Goal: Book appointment/travel/reservation

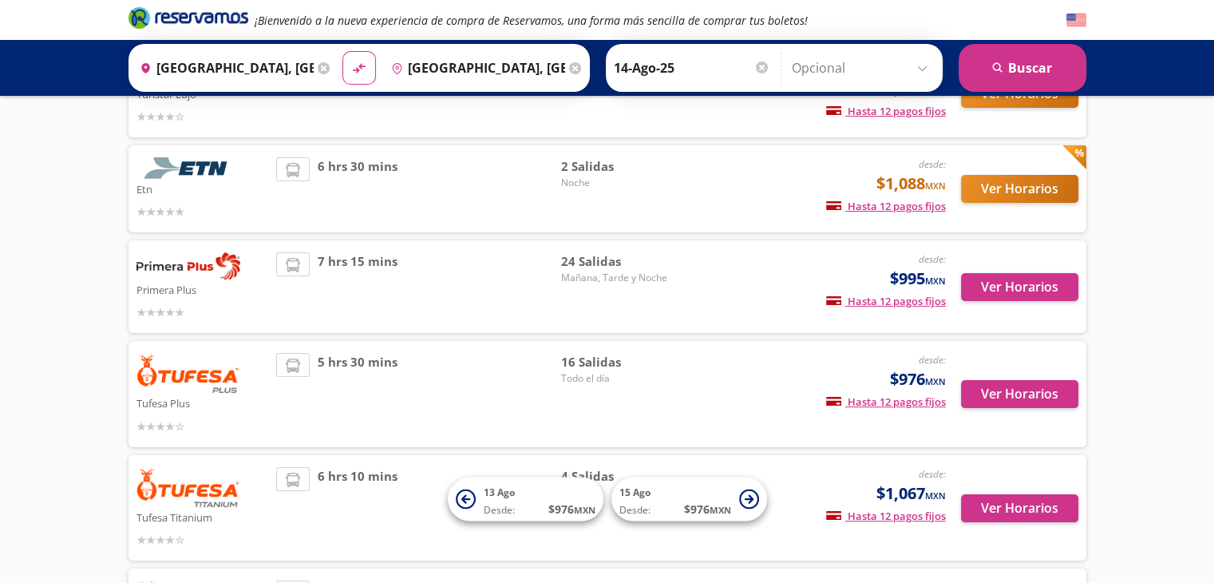
scroll to position [240, 0]
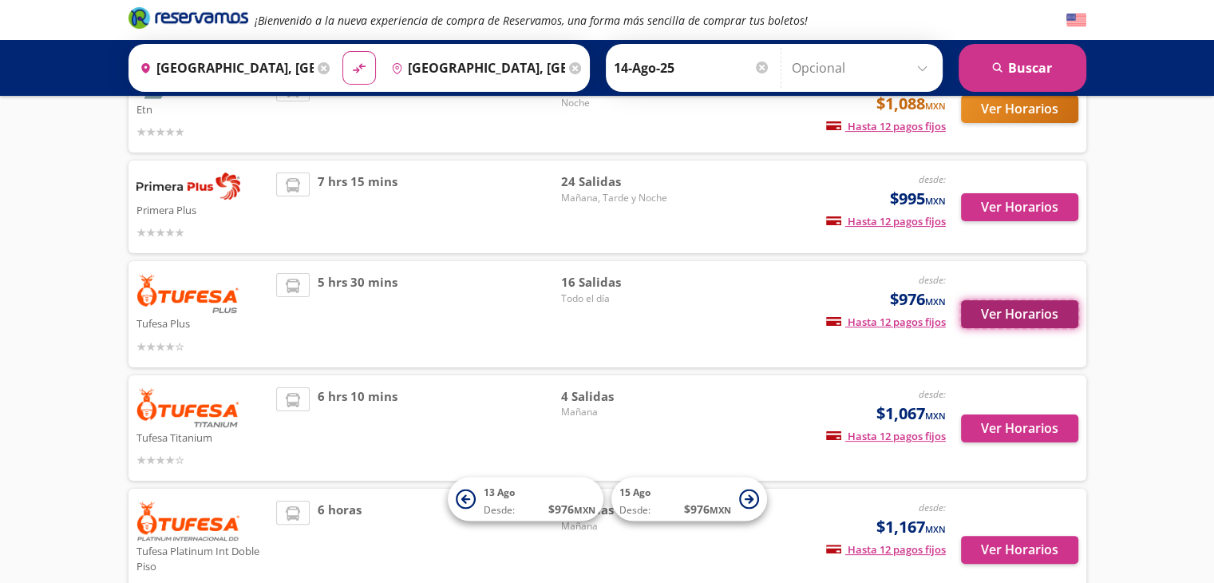
click at [1007, 311] on button "Ver Horarios" at bounding box center [1019, 314] width 117 height 28
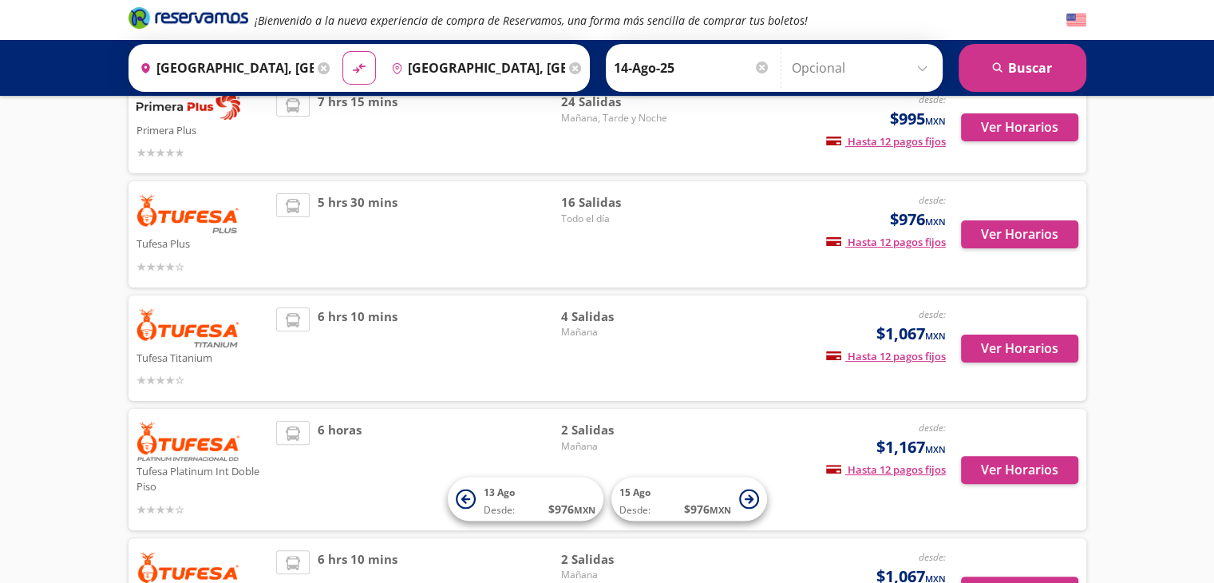
scroll to position [399, 0]
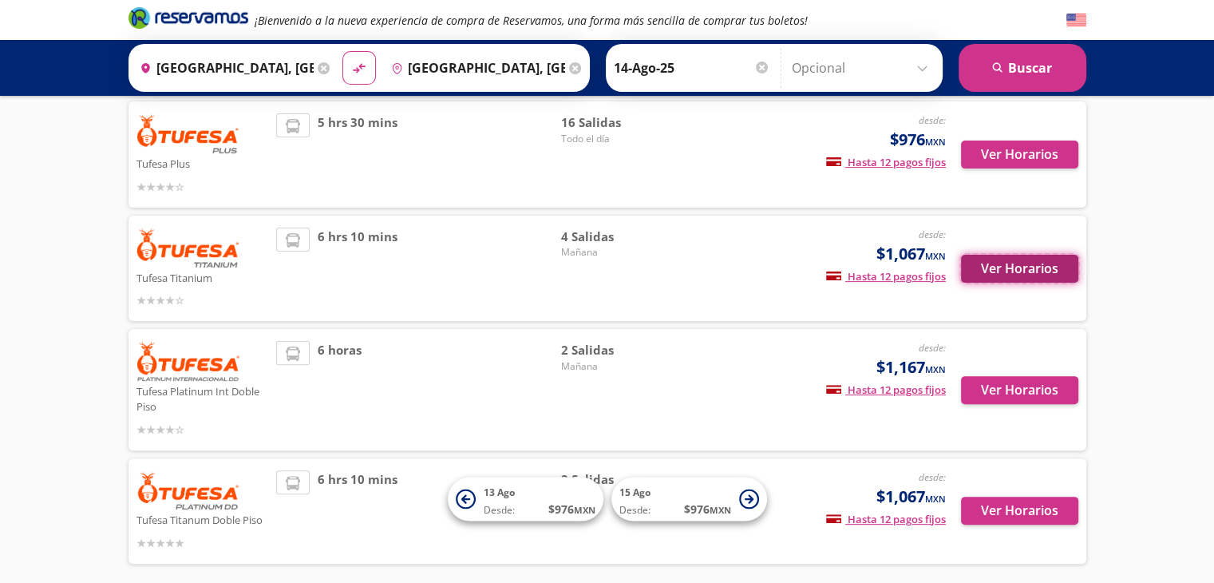
click at [1009, 271] on button "Ver Horarios" at bounding box center [1019, 269] width 117 height 28
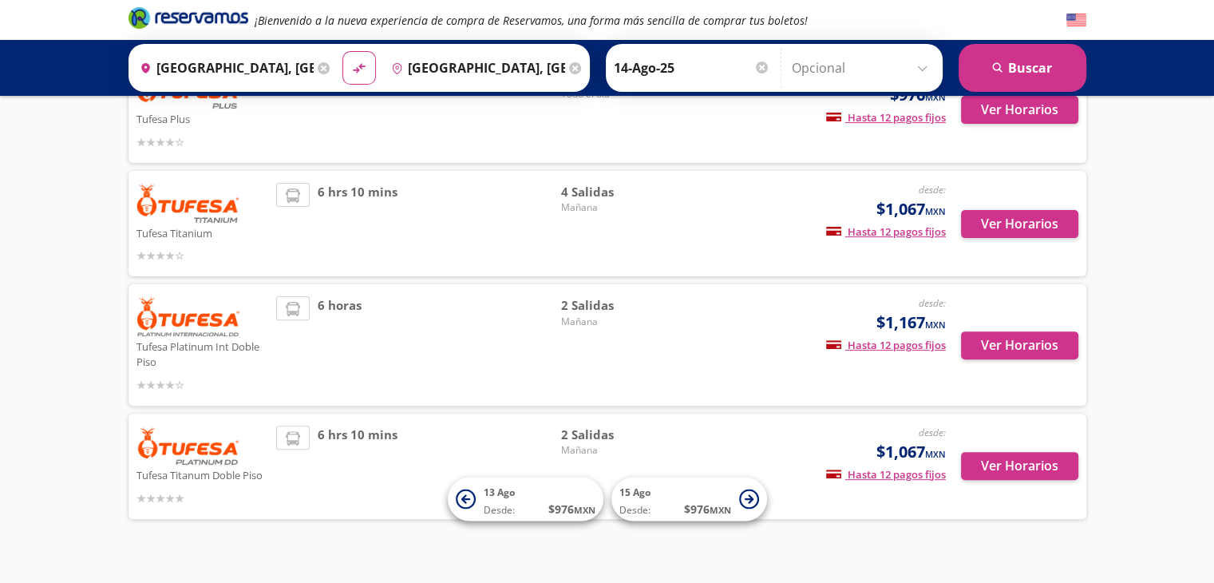
scroll to position [467, 0]
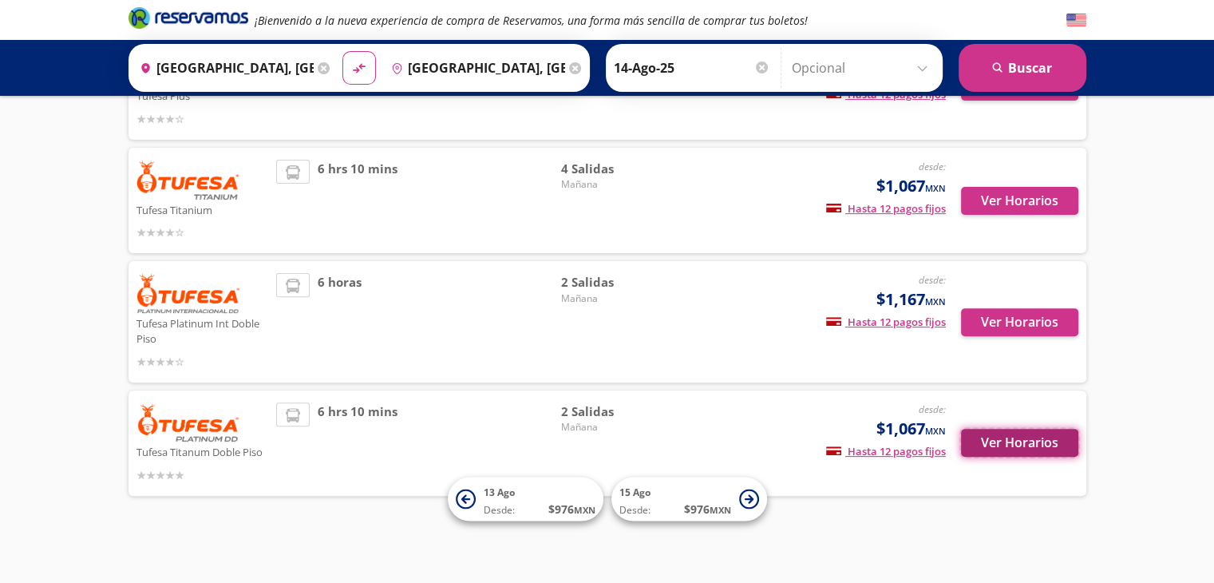
click at [1022, 441] on button "Ver Horarios" at bounding box center [1019, 443] width 117 height 28
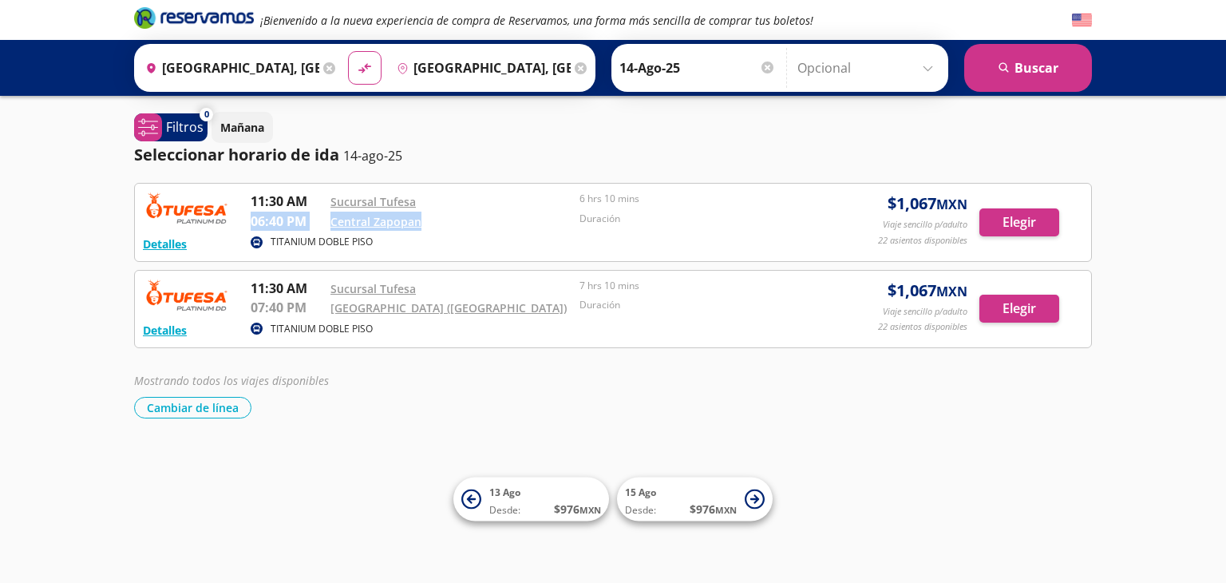
drag, startPoint x: 252, startPoint y: 223, endPoint x: 422, endPoint y: 221, distance: 170.1
click at [422, 221] on div "11:30 AM Sucursal Tufesa 06:40 PM Central Zapopan 6 hrs 10 mins Duración" at bounding box center [535, 212] width 569 height 40
click at [459, 220] on div "Central Zapopan" at bounding box center [451, 221] width 241 height 19
